Goal: Transaction & Acquisition: Purchase product/service

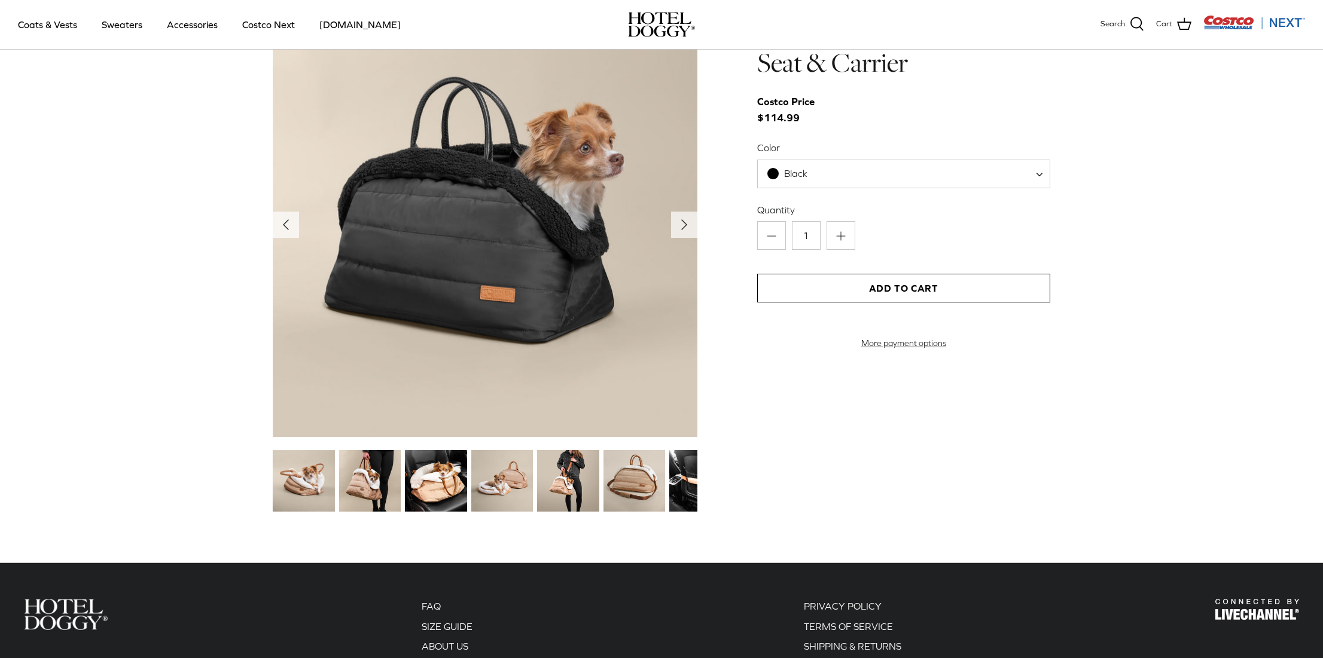
scroll to position [1525, 0]
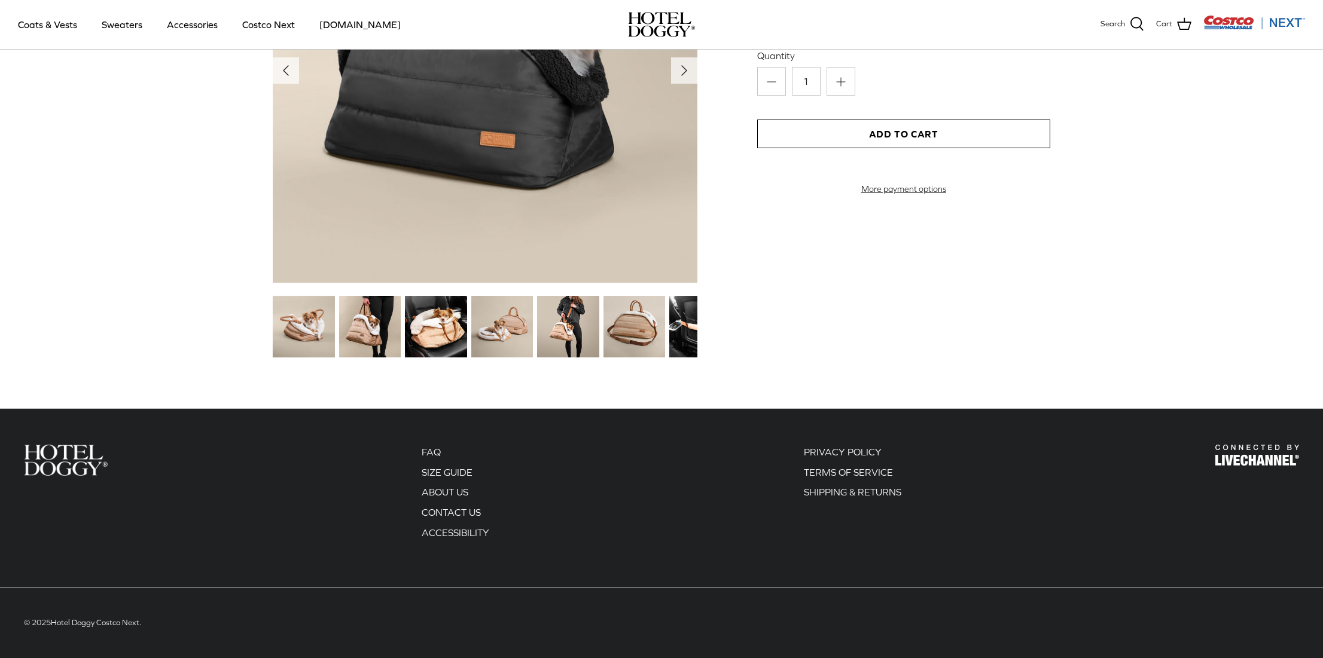
click at [305, 331] on img at bounding box center [304, 327] width 62 height 62
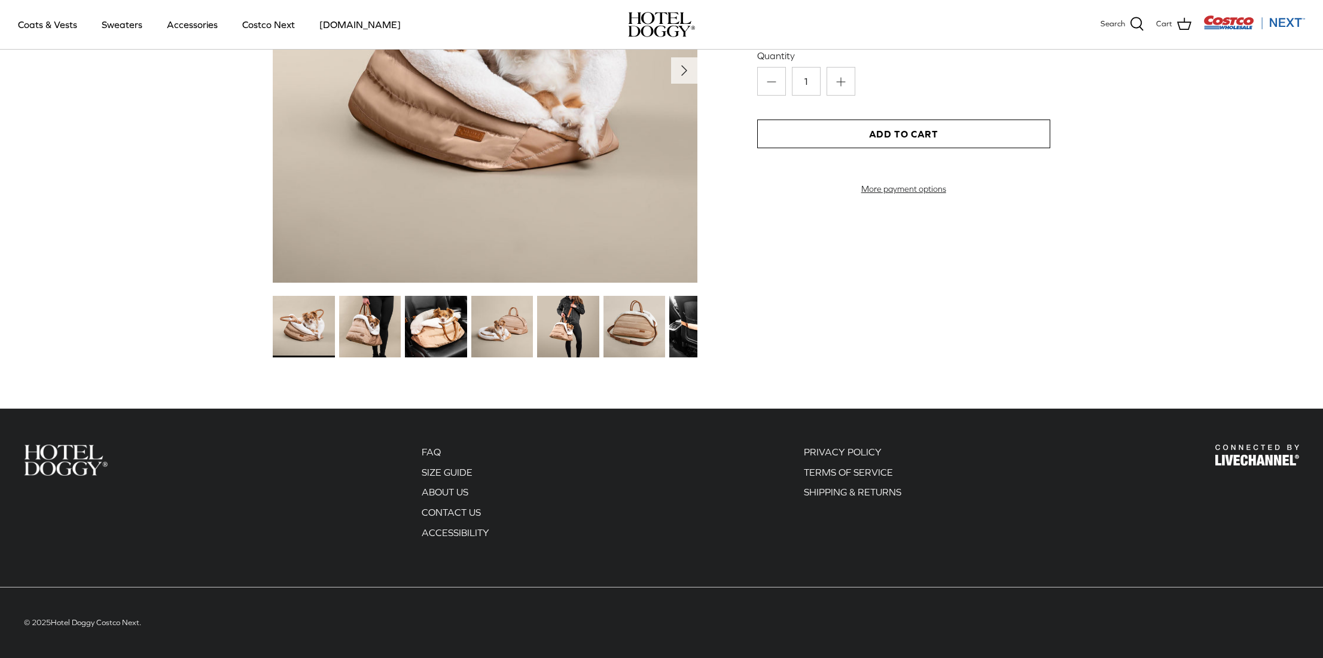
scroll to position [1285, 0]
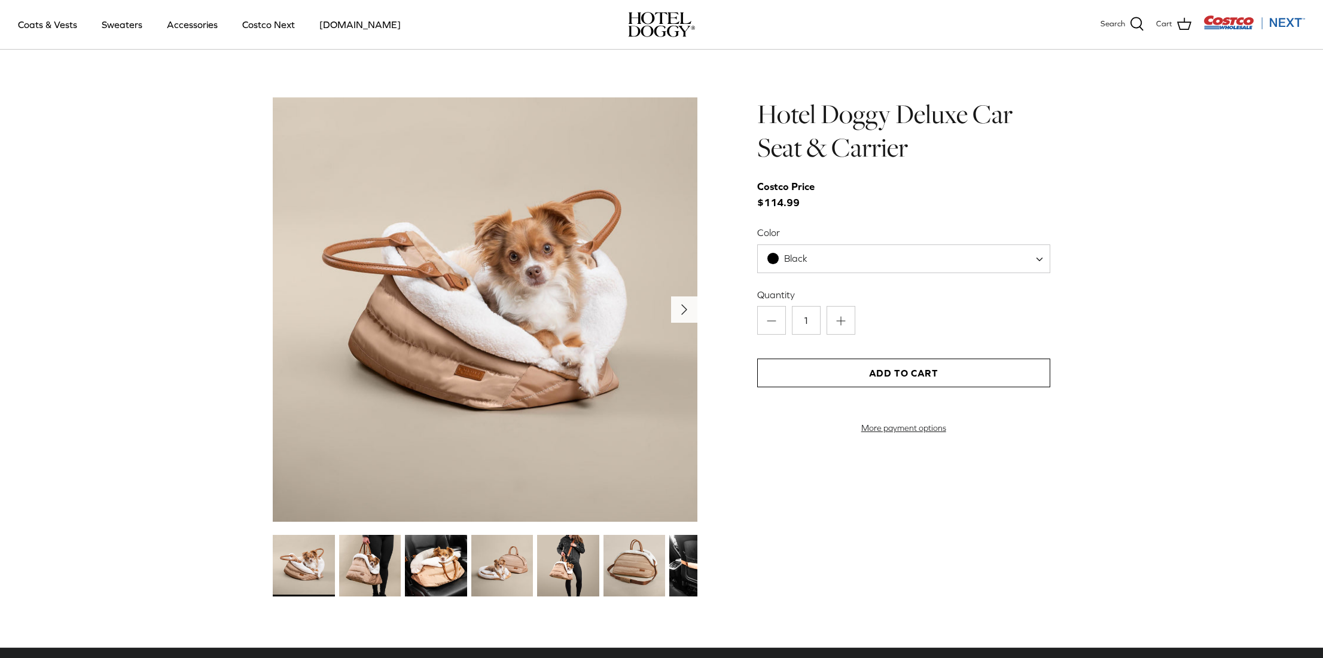
click at [684, 313] on icon "Right" at bounding box center [683, 309] width 19 height 19
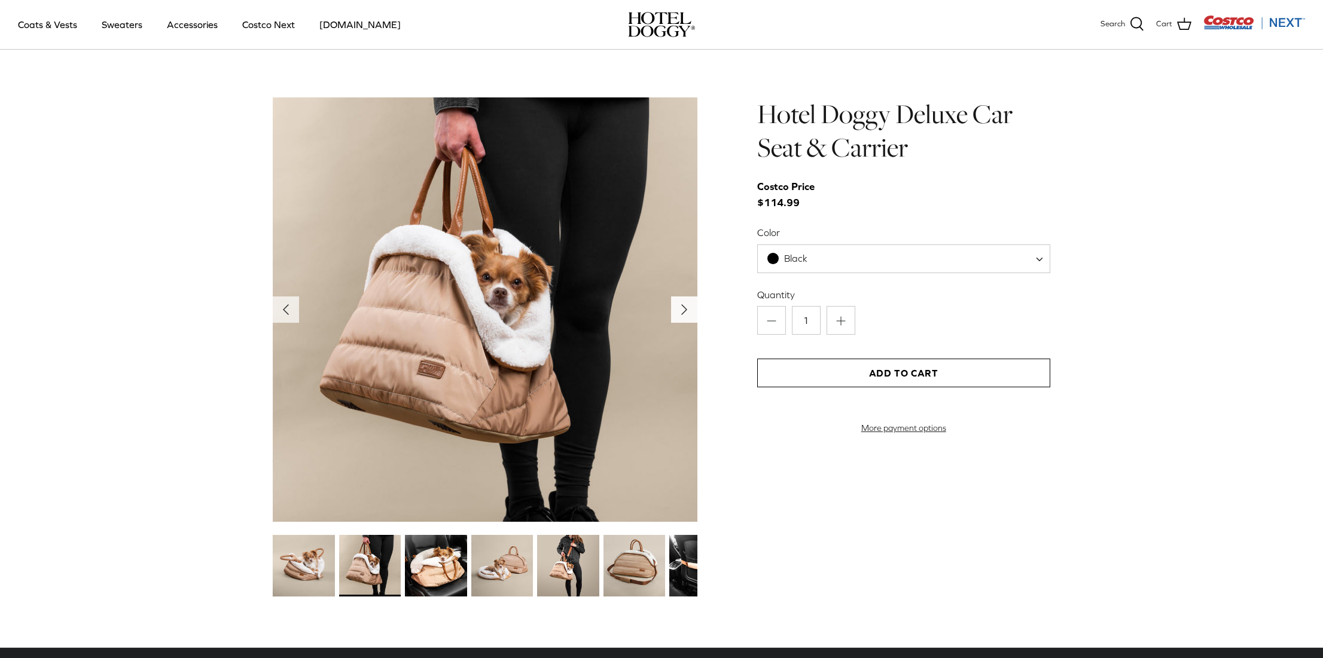
click at [684, 313] on icon "Right" at bounding box center [683, 309] width 19 height 19
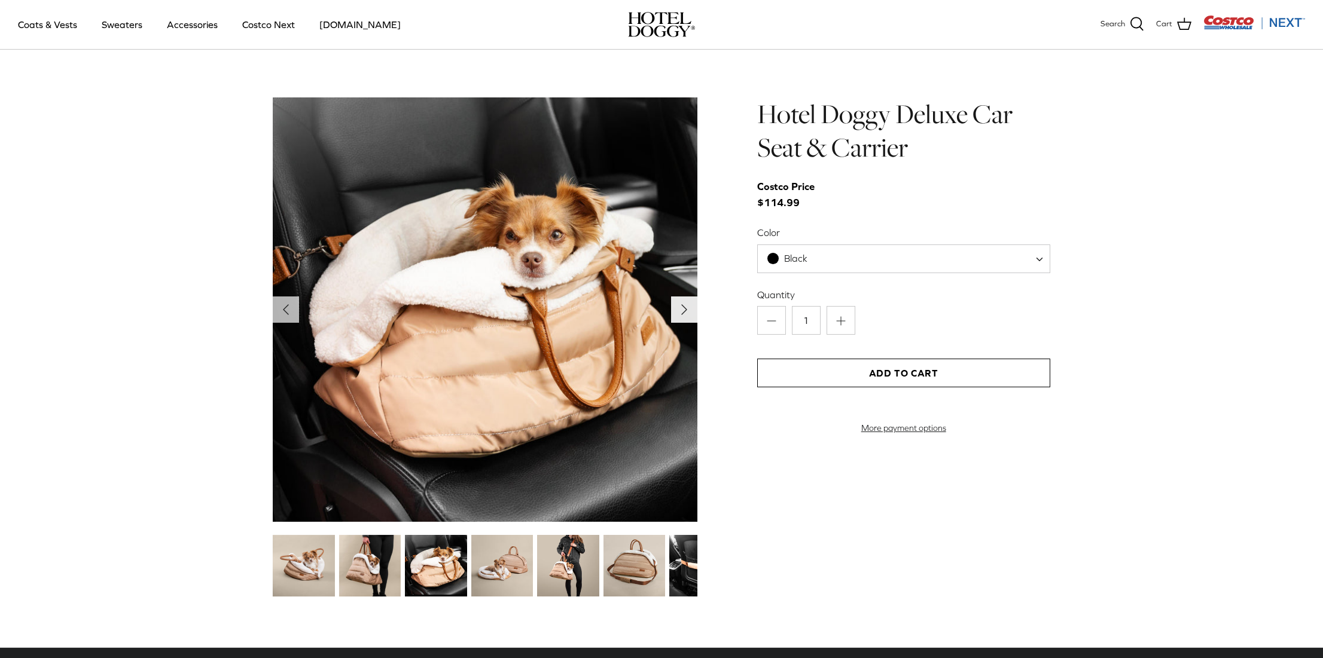
click at [684, 313] on icon "Right" at bounding box center [683, 309] width 19 height 19
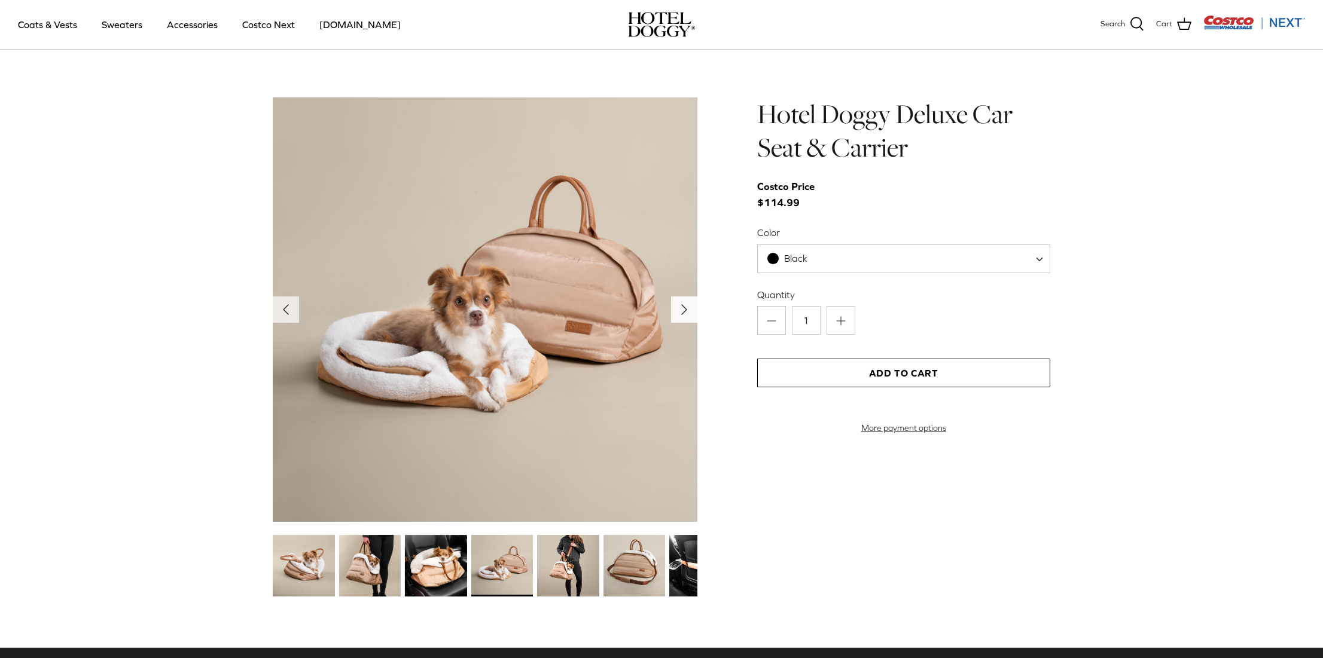
click at [684, 313] on icon "Right" at bounding box center [683, 309] width 19 height 19
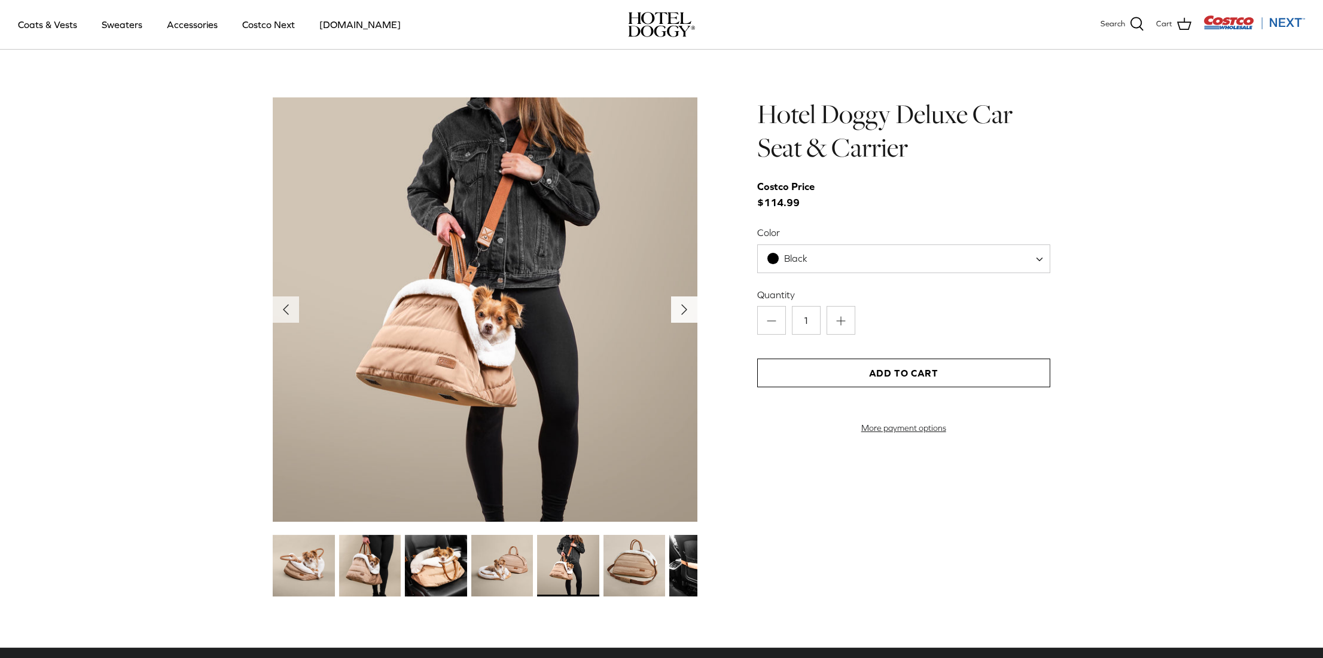
click at [684, 313] on icon "Right" at bounding box center [683, 309] width 19 height 19
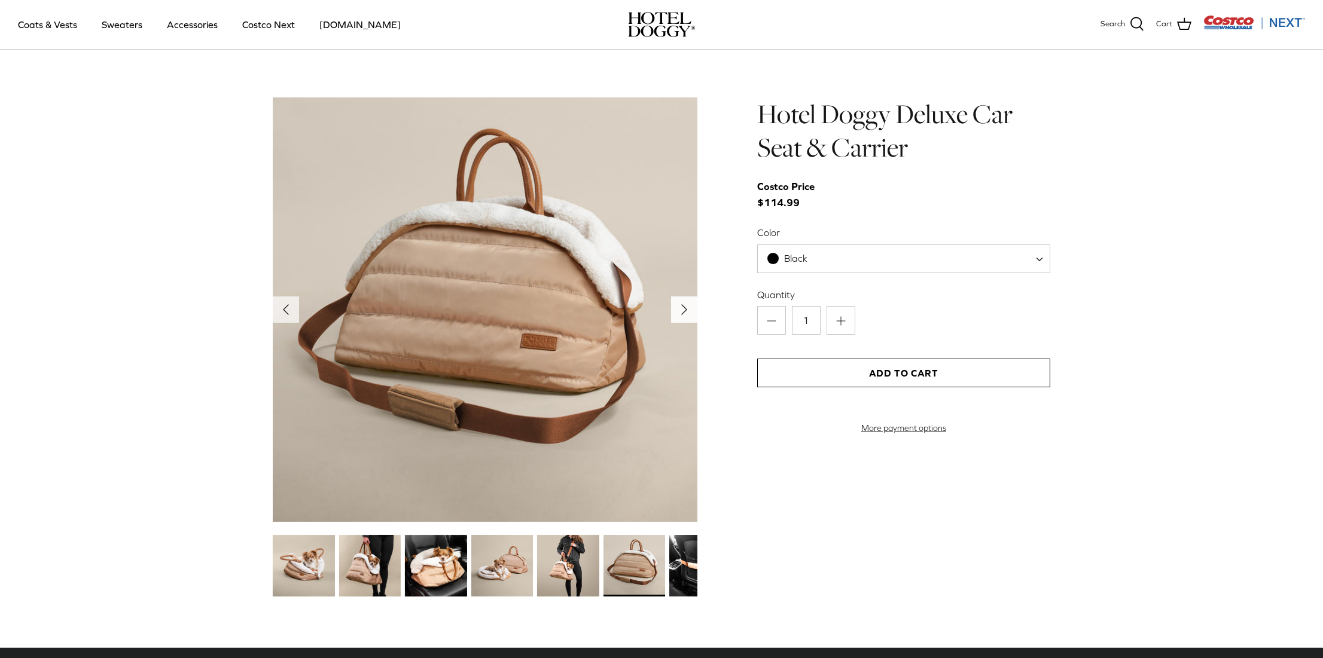
click at [684, 313] on icon "Right" at bounding box center [683, 309] width 19 height 19
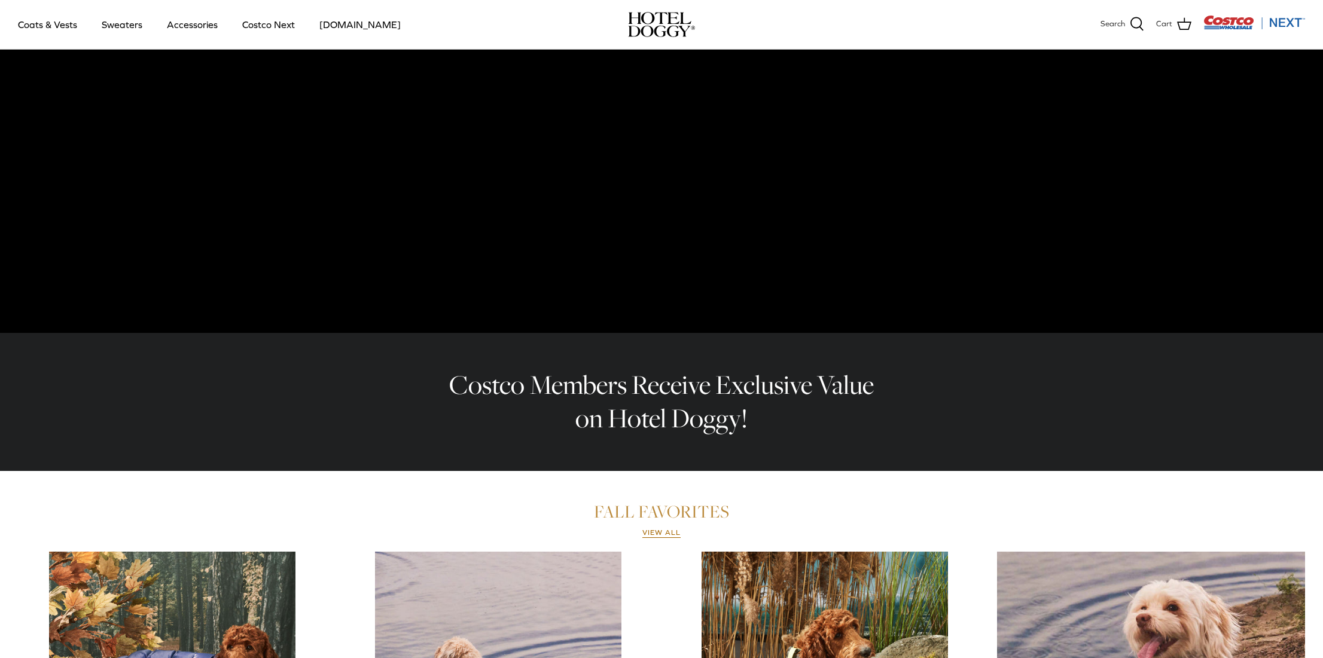
scroll to position [0, 0]
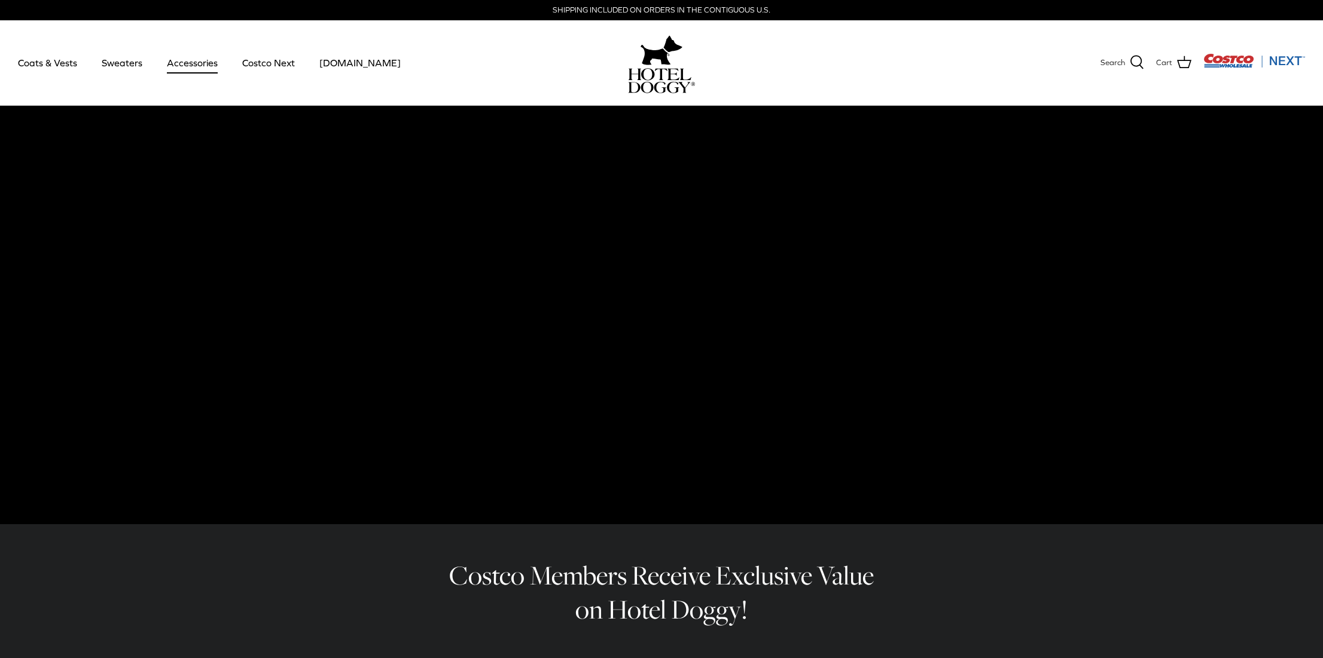
click at [176, 62] on link "Accessories" at bounding box center [192, 62] width 72 height 41
